Goal: Book appointment/travel/reservation

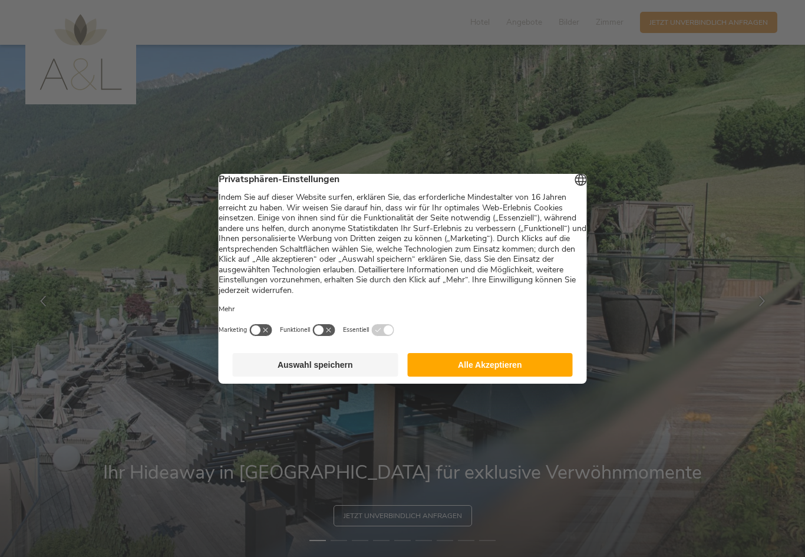
click at [523, 362] on button "Alle Akzeptieren" at bounding box center [490, 365] width 166 height 24
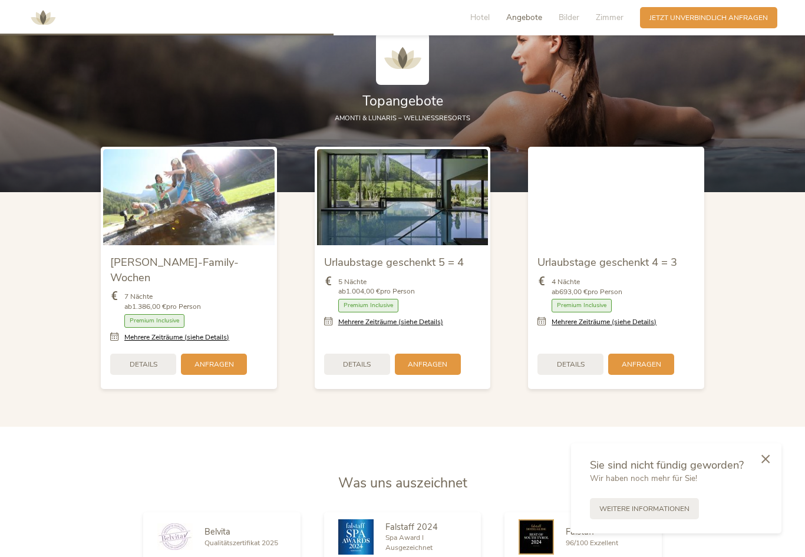
scroll to position [1216, 0]
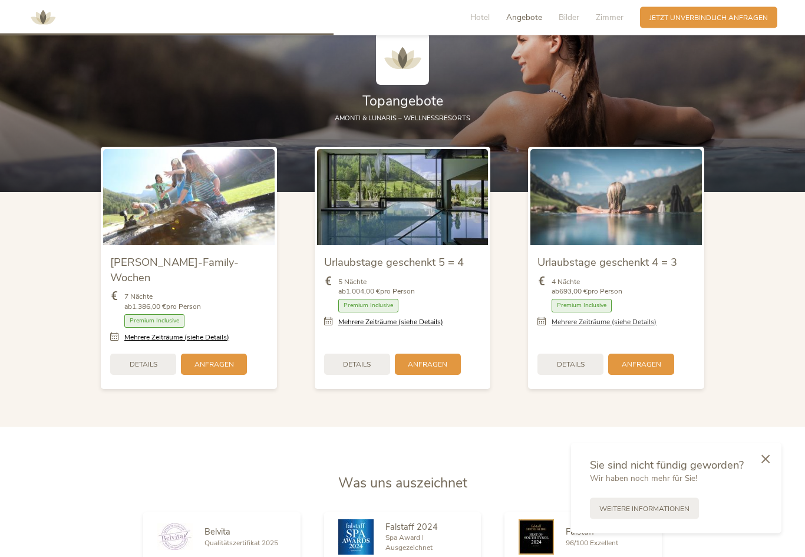
click at [643, 328] on link "Mehrere Zeiträume (siehe Details)" at bounding box center [604, 323] width 105 height 10
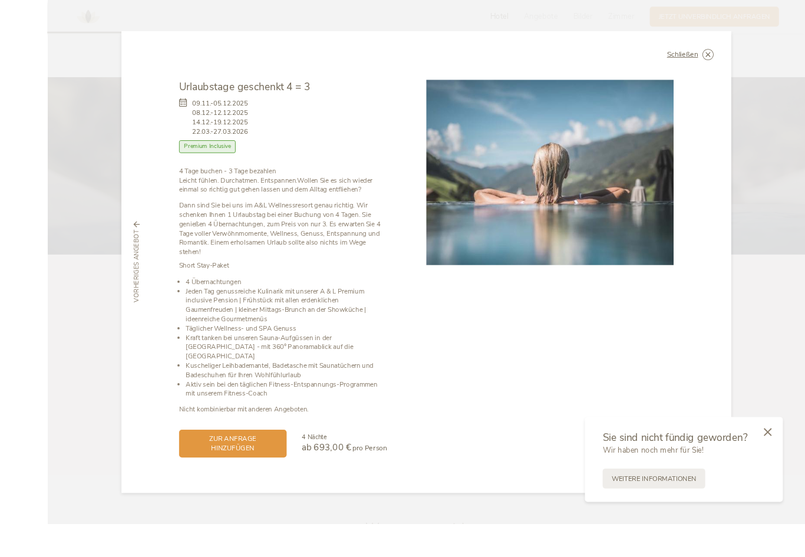
scroll to position [1171, 0]
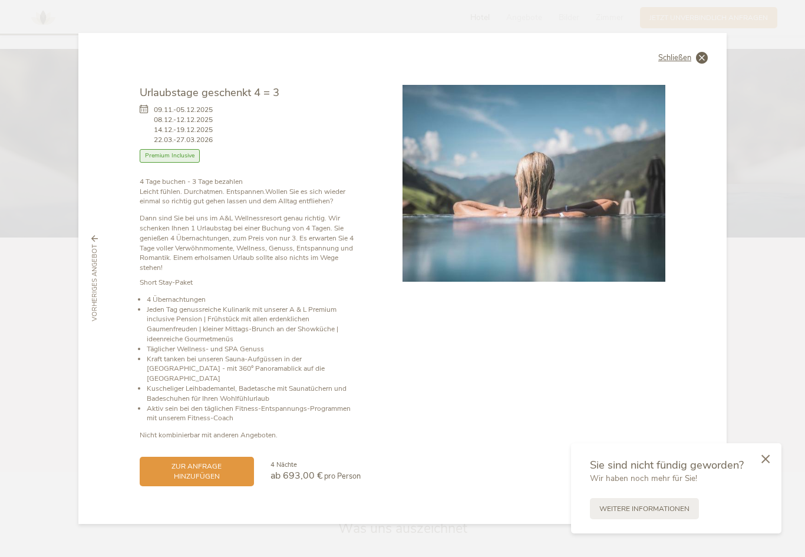
click at [688, 62] on span "Schließen" at bounding box center [674, 58] width 33 height 8
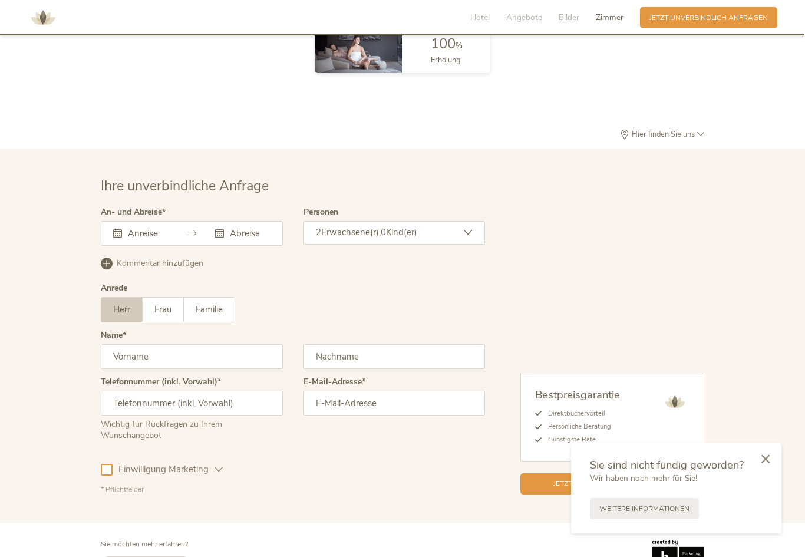
scroll to position [2934, 0]
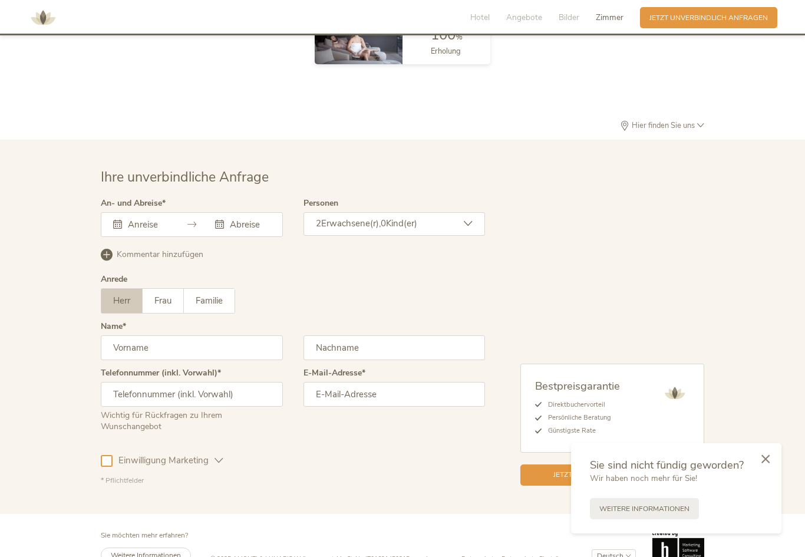
click at [135, 225] on div "Oktober 2025 Mo Di Mi Do Fr Sa So 29 30 1 2 3 4 5 6 7 8 9 10 11 12 13 14 15 16 …" at bounding box center [192, 224] width 182 height 25
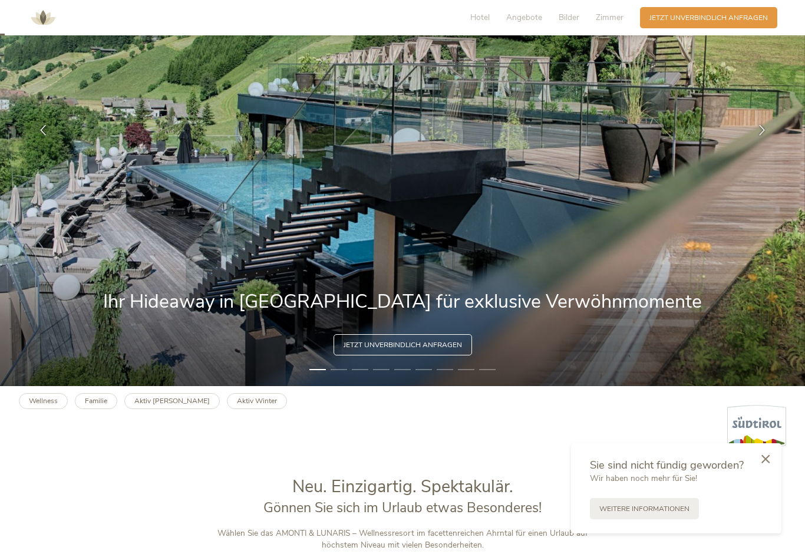
scroll to position [0, 0]
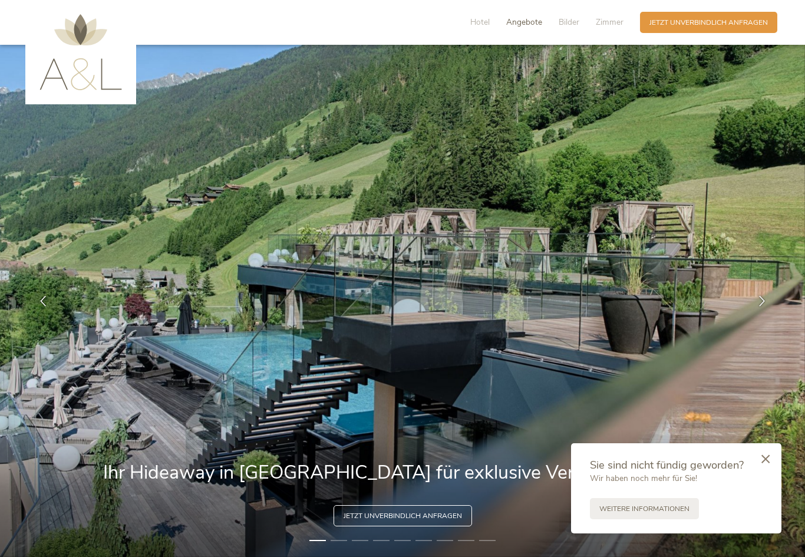
click at [520, 21] on span "Angebote" at bounding box center [524, 21] width 36 height 11
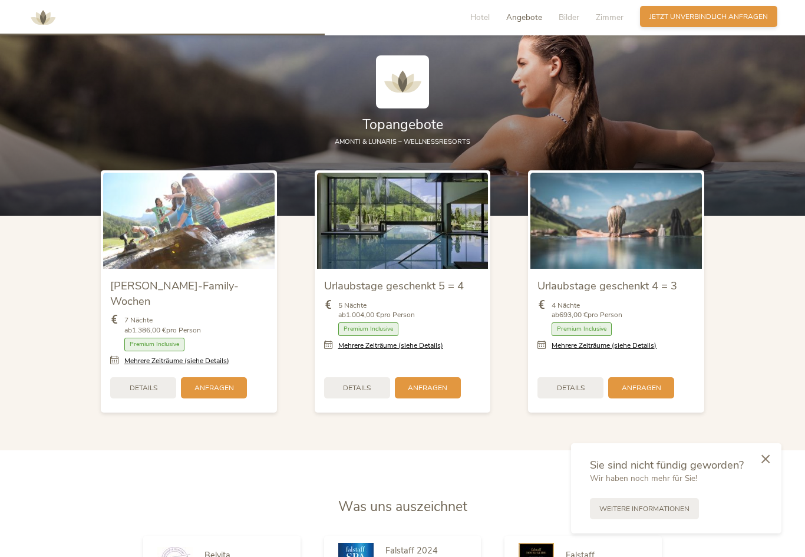
click at [741, 14] on span "Jetzt unverbindlich anfragen" at bounding box center [708, 17] width 118 height 10
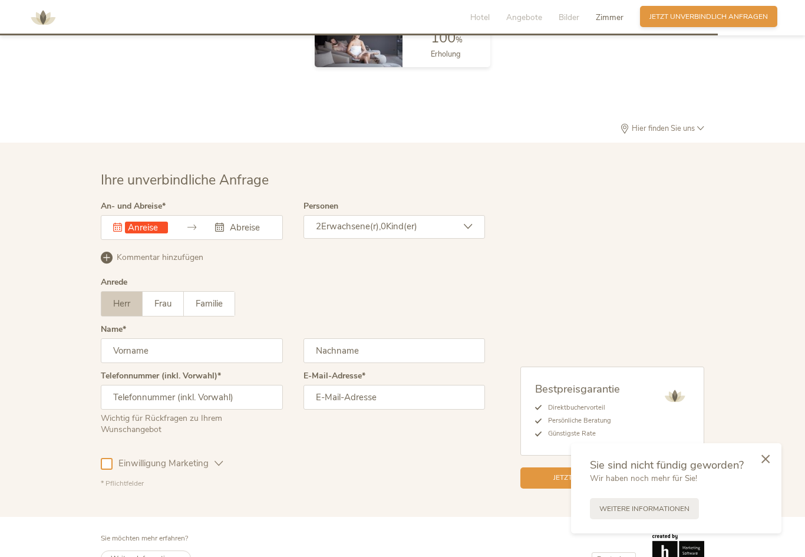
scroll to position [2955, 0]
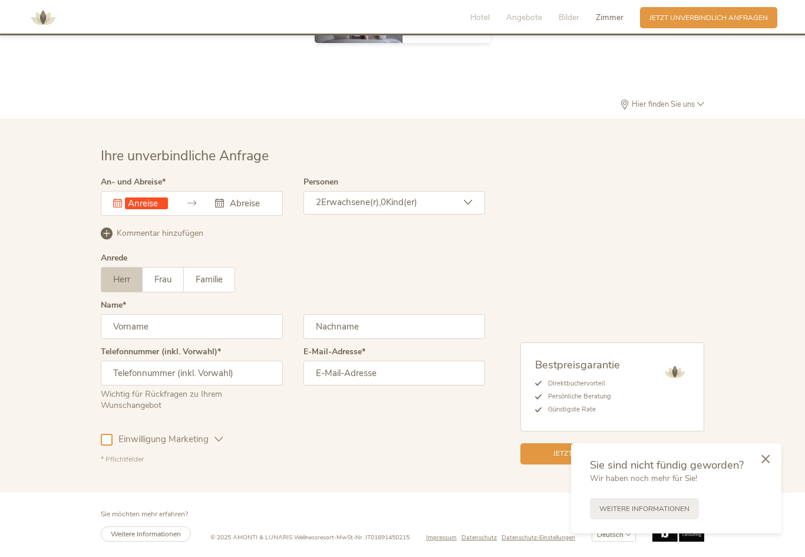
click at [142, 206] on div "Dieses Feld muss ausgefüllt werden. Oktober 2025 Mo Di Mi Do Fr Sa So 29 30 1 2…" at bounding box center [192, 203] width 182 height 25
click at [161, 200] on input "text" at bounding box center [146, 203] width 43 height 12
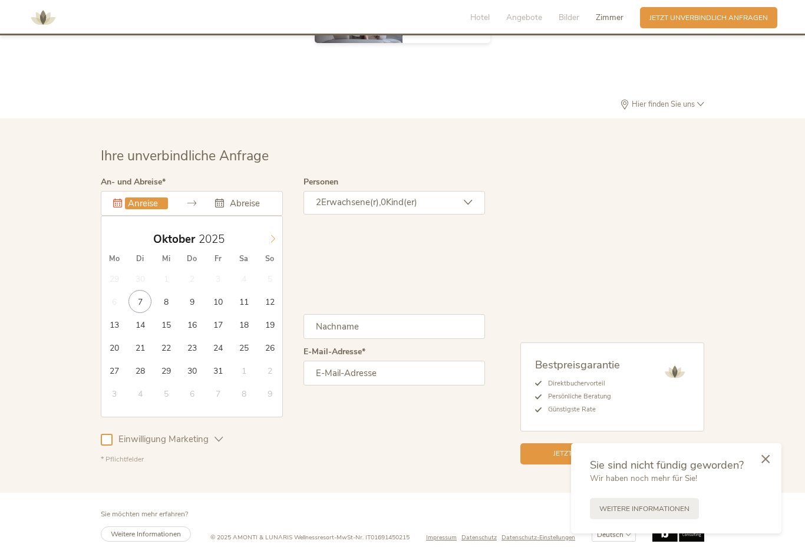
click at [268, 238] on span at bounding box center [273, 236] width 20 height 16
click at [272, 237] on icon at bounding box center [273, 239] width 8 height 8
type input "20.12.2025"
click at [255, 203] on input "text" at bounding box center [248, 203] width 43 height 12
click at [259, 197] on input "text" at bounding box center [248, 203] width 43 height 12
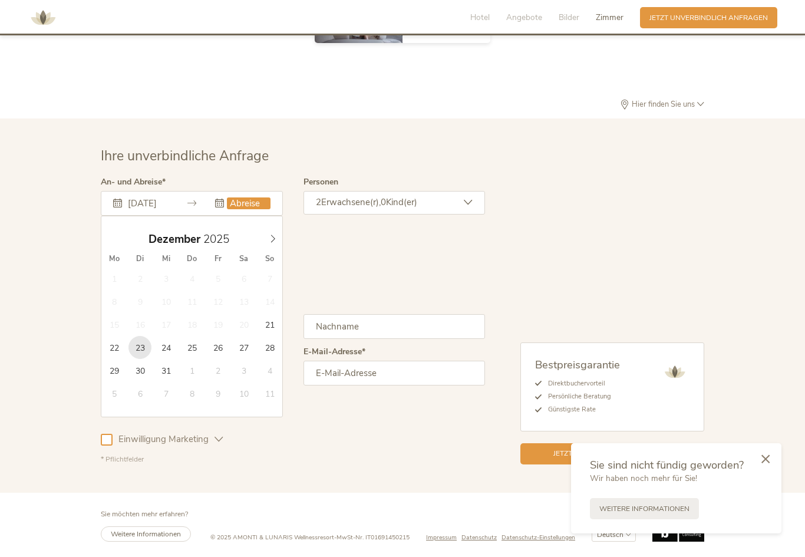
type input "23.12.2025"
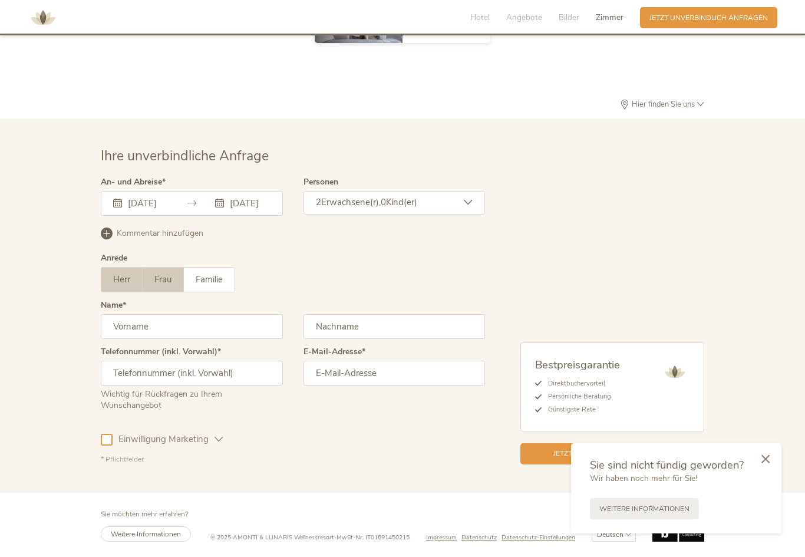
click at [167, 281] on span "Frau" at bounding box center [162, 279] width 17 height 12
click at [204, 330] on input "text" at bounding box center [192, 326] width 182 height 25
type input "Chiara"
click at [440, 329] on input "text" at bounding box center [394, 326] width 182 height 25
type input "Scacciante"
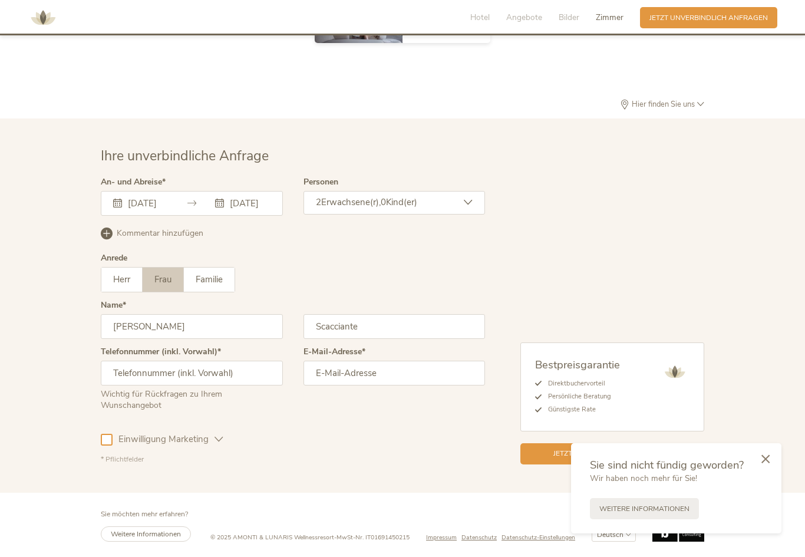
type input "0765833098"
click at [362, 375] on input "email" at bounding box center [394, 373] width 182 height 25
type input "chiara.scacciante@outlook.com"
click at [553, 453] on span "Jetzt unverbindlich anfragen" at bounding box center [612, 452] width 118 height 10
